Goal: Book appointment/travel/reservation

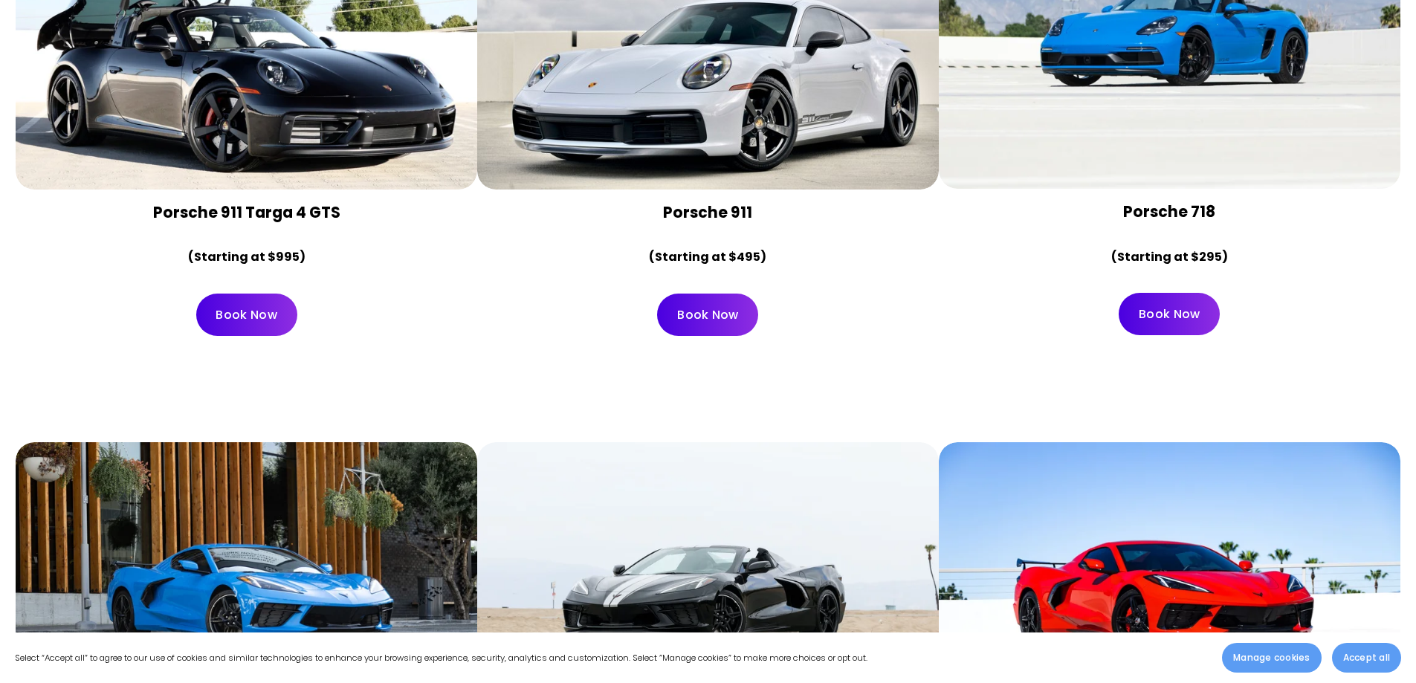
scroll to position [6097, 0]
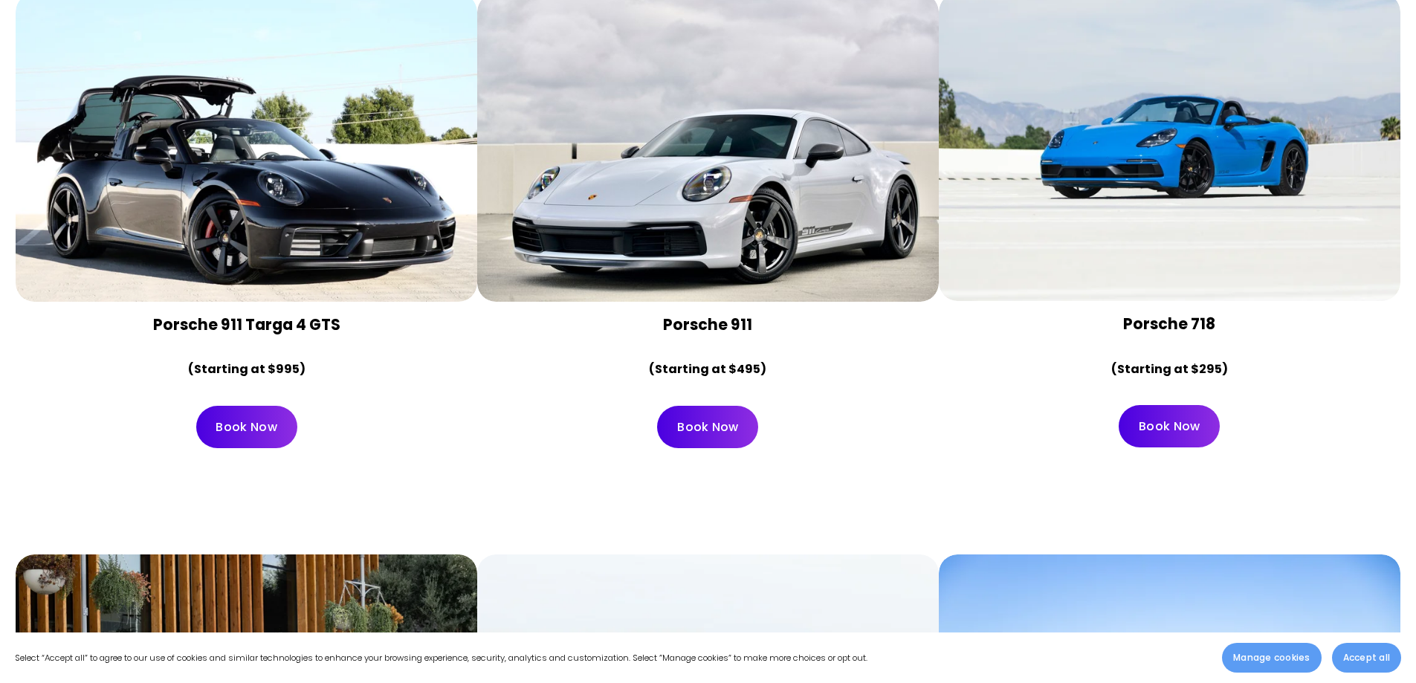
click at [714, 406] on link "Book Now" at bounding box center [707, 427] width 101 height 42
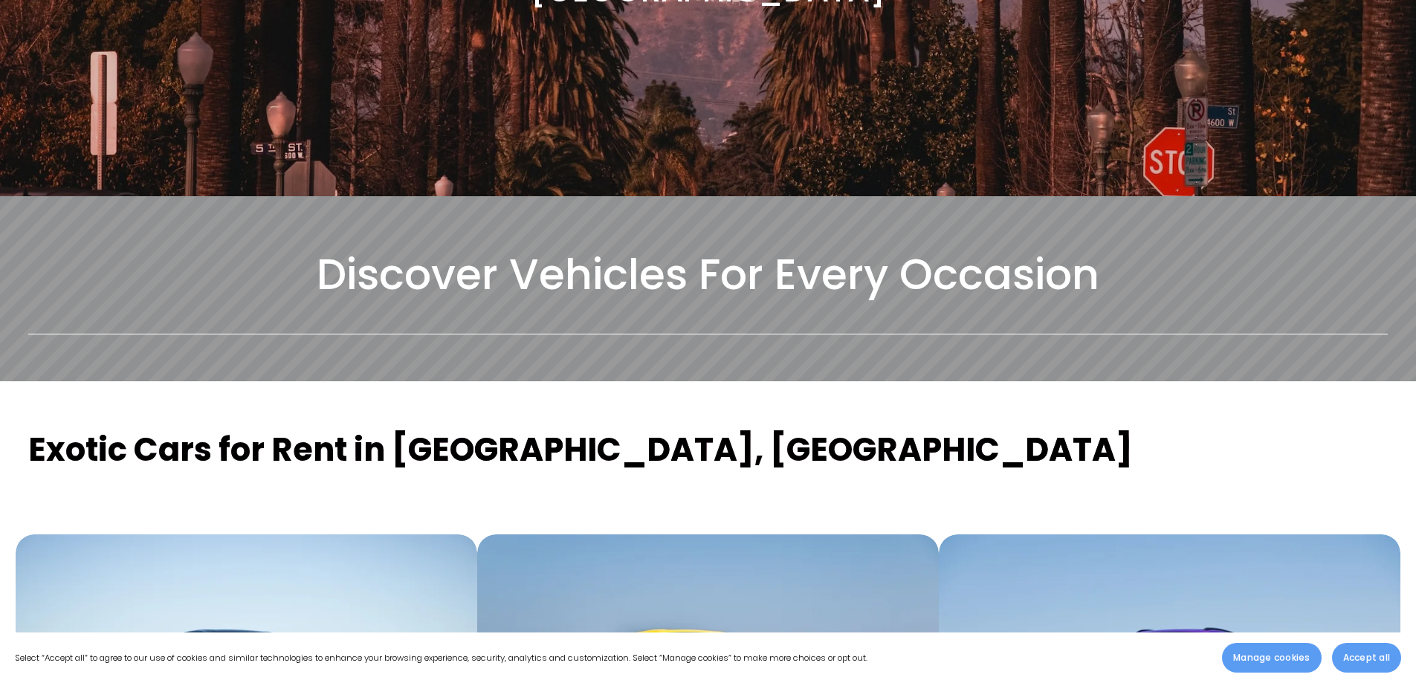
scroll to position [0, 0]
